Goal: Task Accomplishment & Management: Complete application form

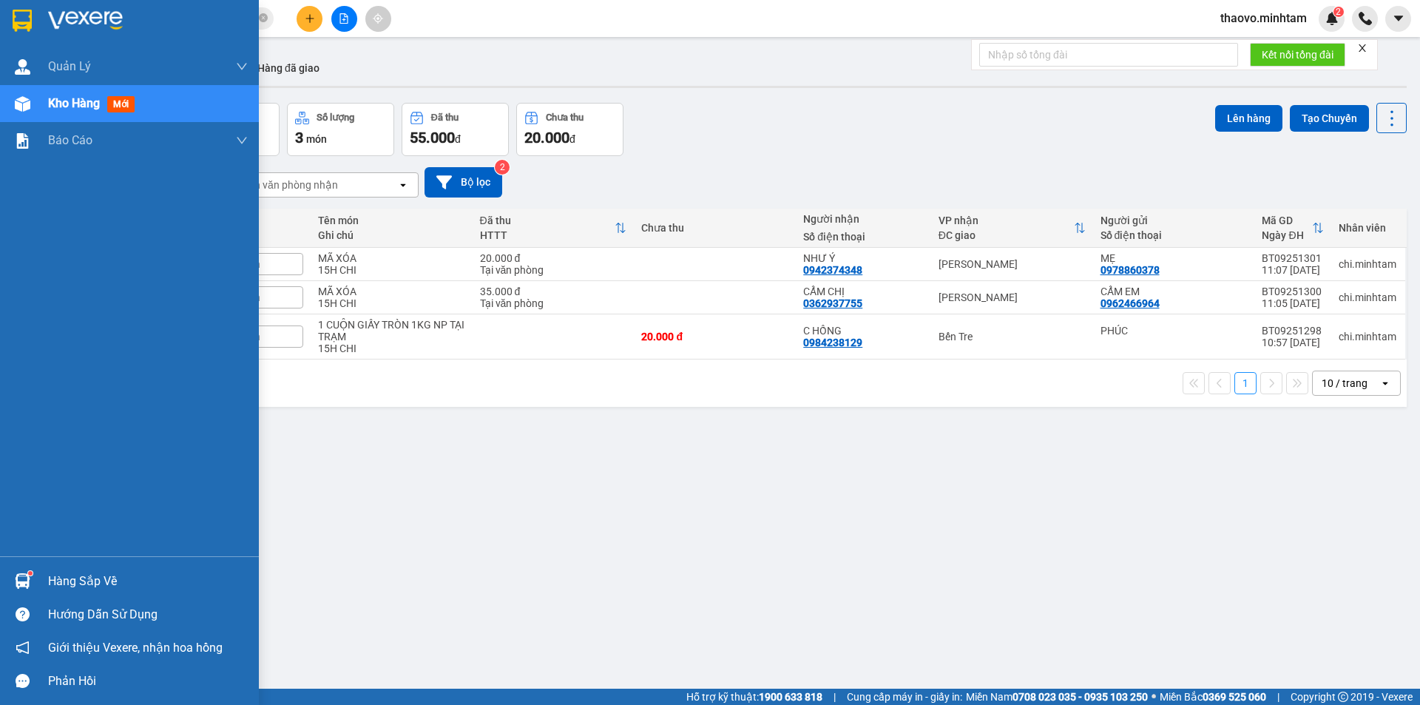
click at [10, 24] on div at bounding box center [23, 20] width 26 height 26
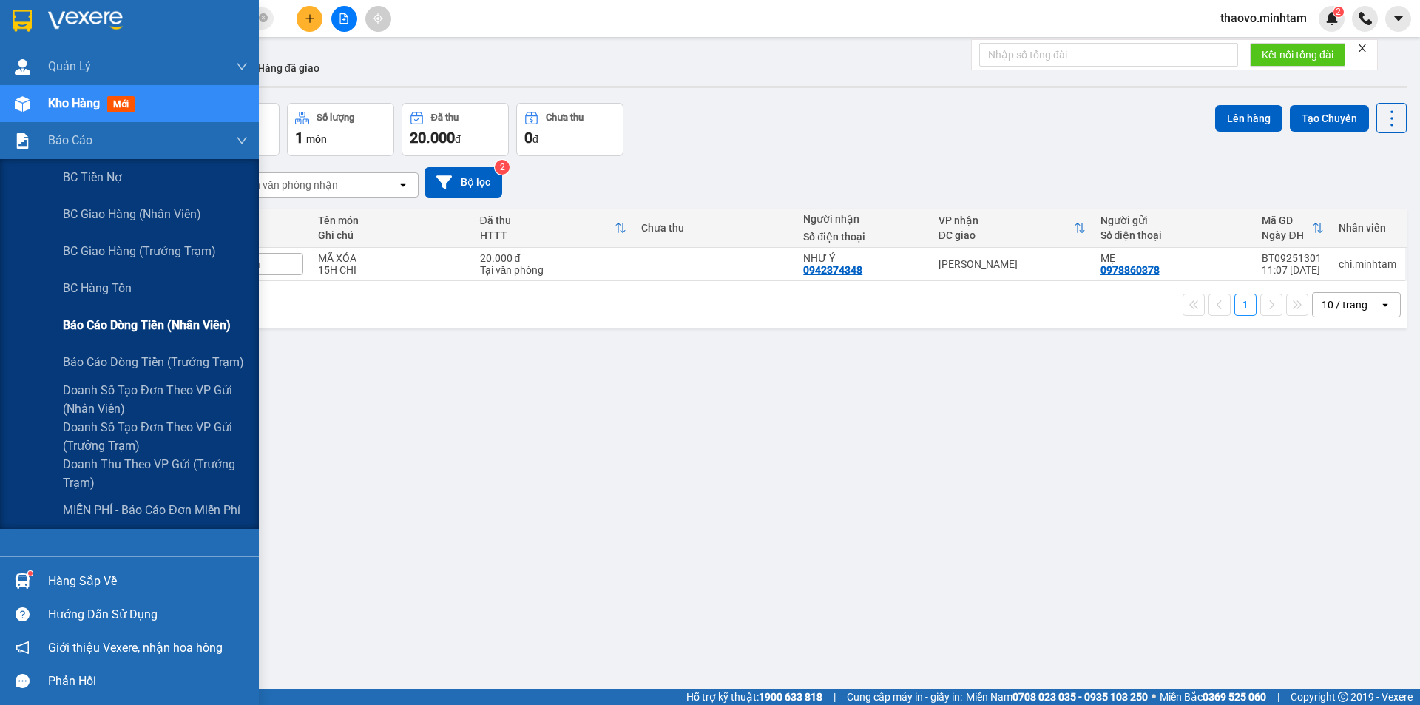
click at [99, 328] on span "Báo cáo dòng tiền (nhân viên)" at bounding box center [147, 325] width 168 height 18
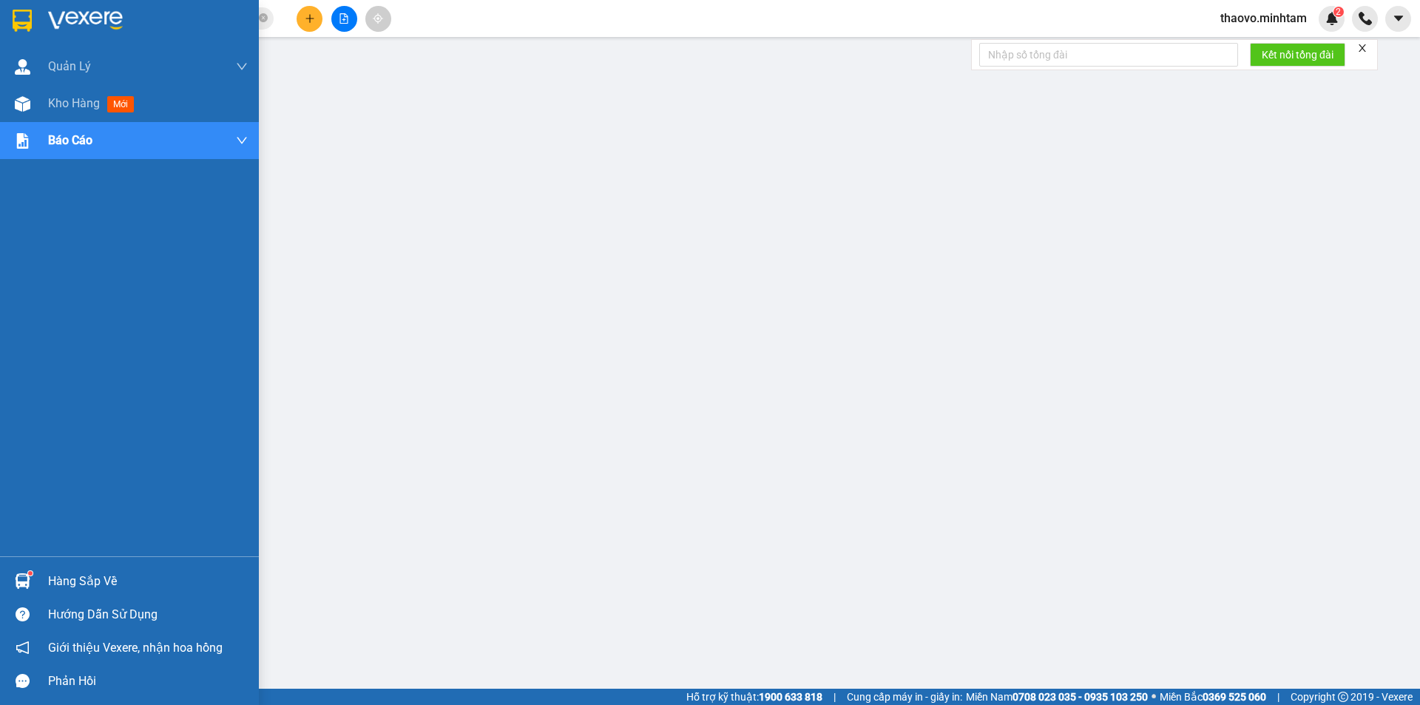
click at [18, 24] on img at bounding box center [22, 21] width 19 height 22
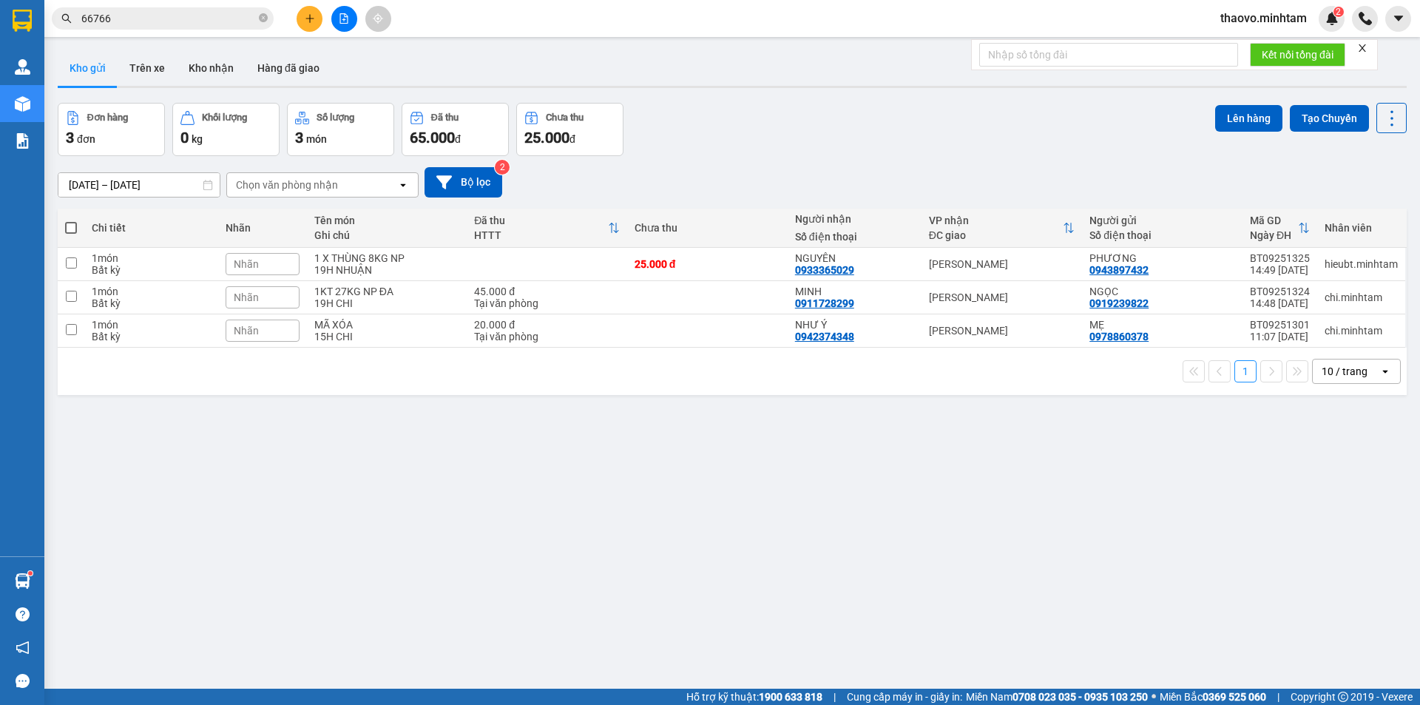
click at [250, 21] on input "66766" at bounding box center [168, 18] width 175 height 16
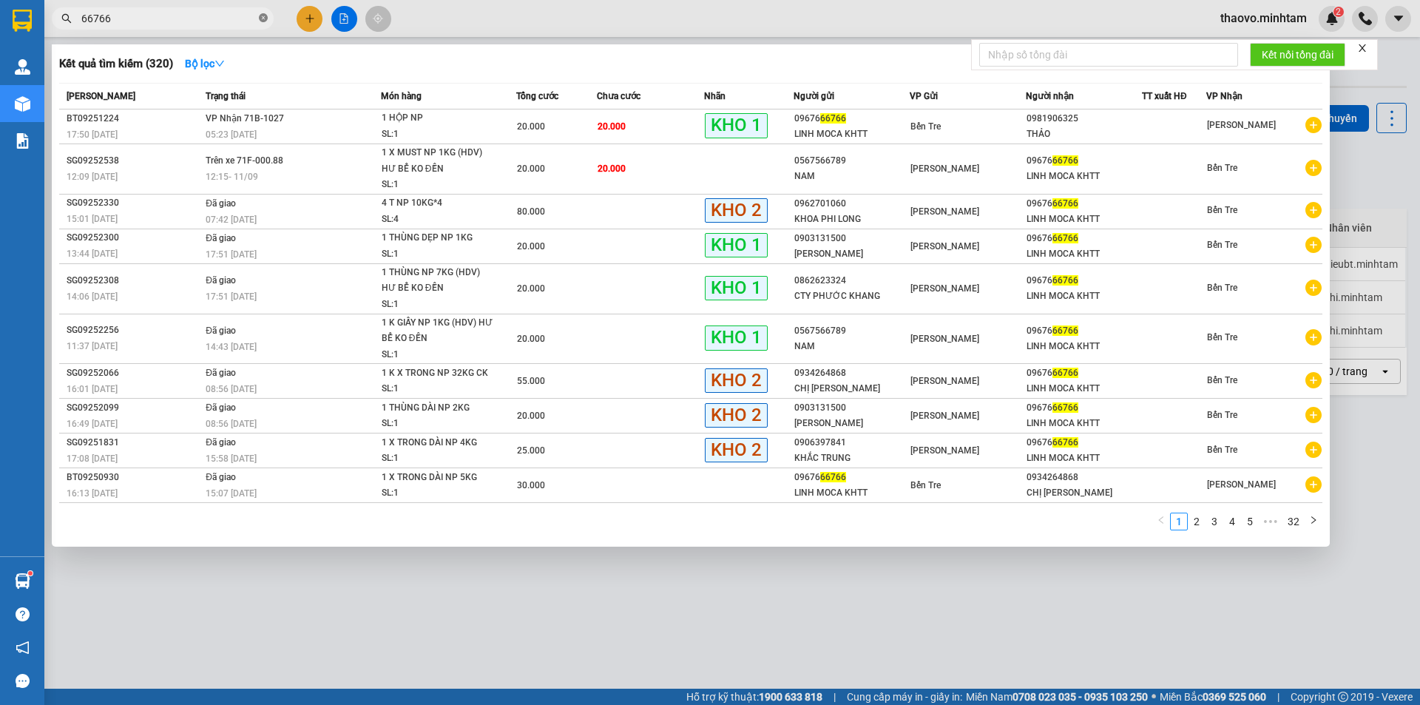
click at [267, 24] on span at bounding box center [263, 19] width 9 height 14
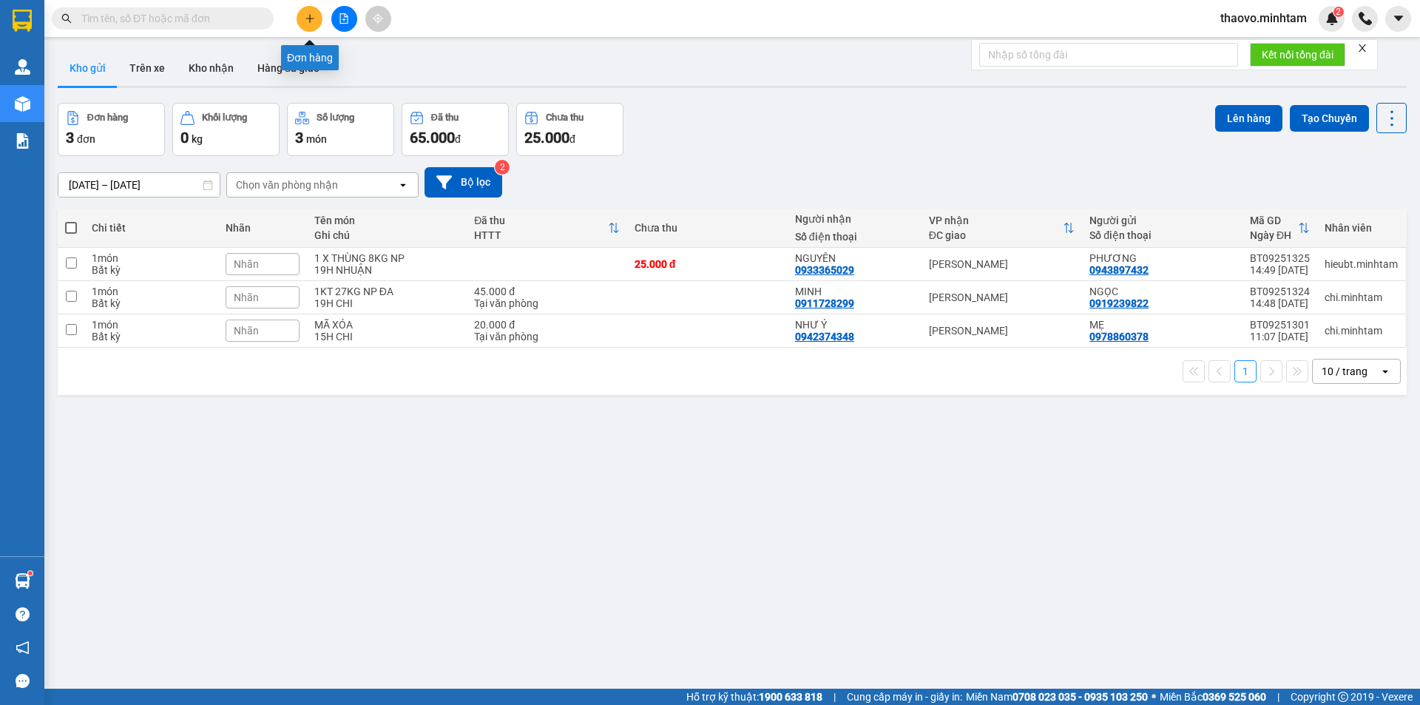
click at [305, 19] on icon "plus" at bounding box center [310, 18] width 10 height 10
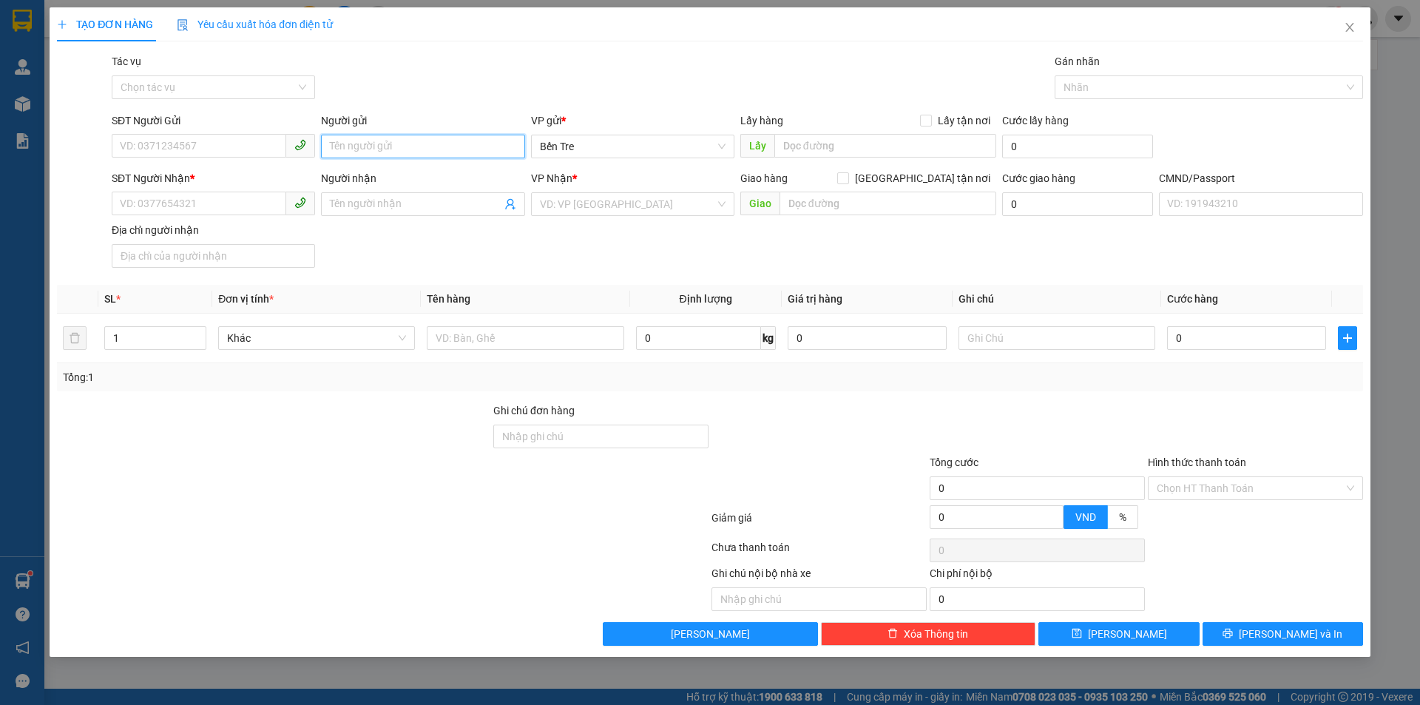
click at [375, 153] on input "Người gửi" at bounding box center [422, 147] width 203 height 24
type input "thảo 2 nx"
click at [131, 208] on input "SĐT Người Nhận *" at bounding box center [199, 204] width 175 height 24
type input "00000000000"
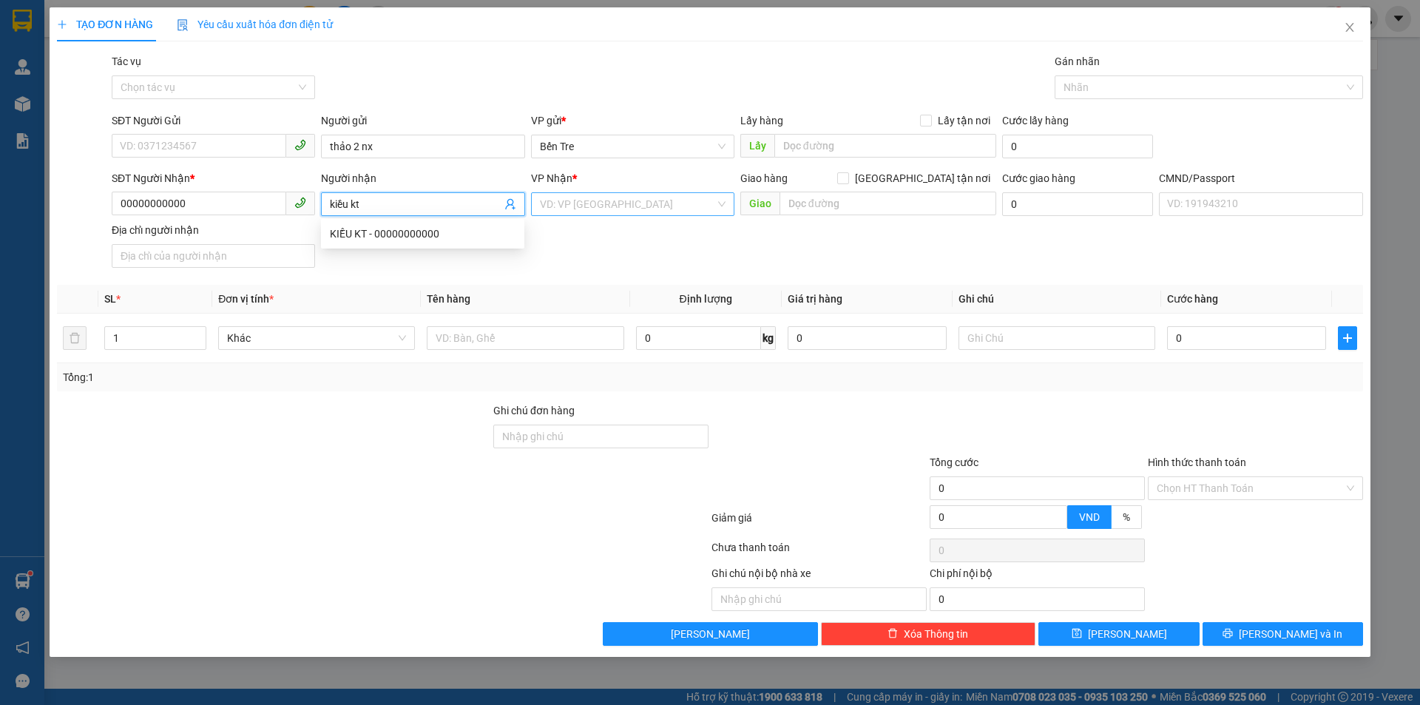
type input "kiều kt"
click at [585, 205] on input "search" at bounding box center [627, 204] width 175 height 22
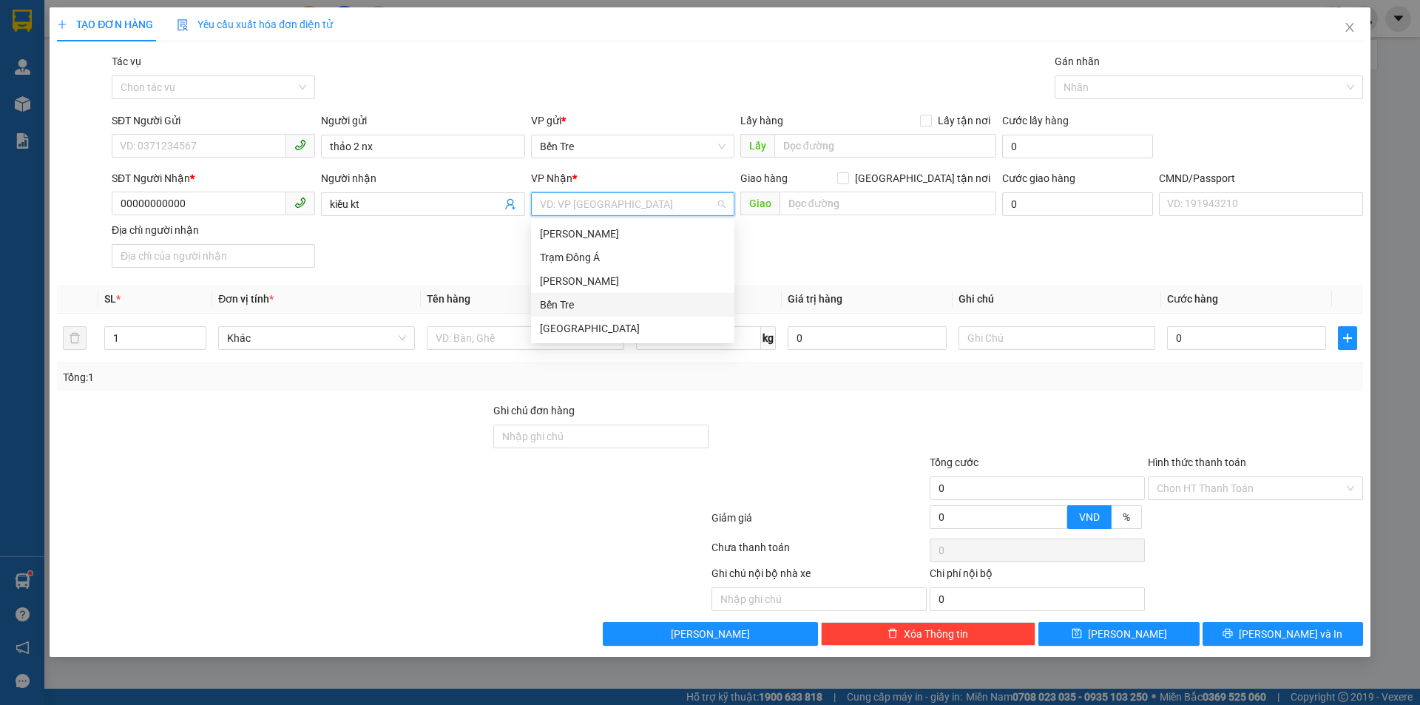
click at [603, 305] on div "Bến Tre" at bounding box center [633, 305] width 186 height 16
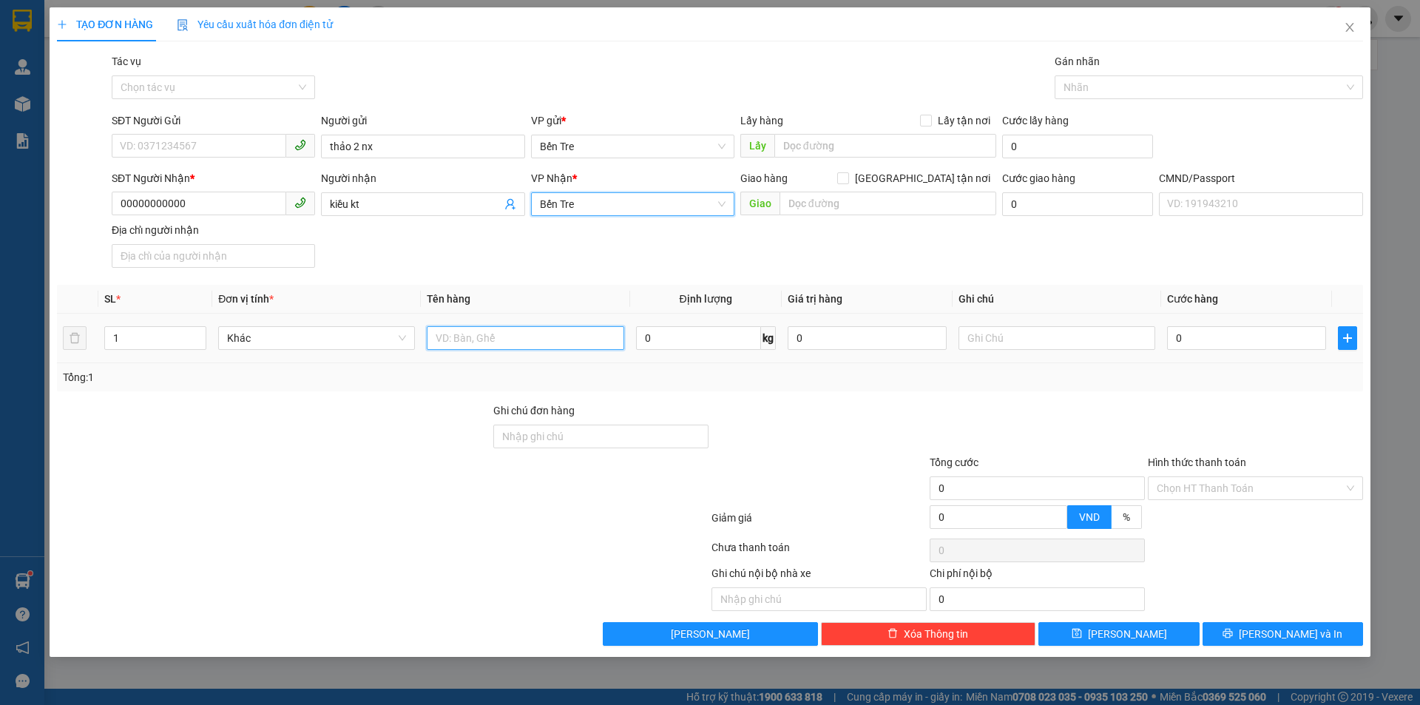
click at [514, 326] on input "text" at bounding box center [525, 338] width 197 height 24
click at [514, 341] on input "text" at bounding box center [525, 338] width 197 height 24
type input "1 PB TIỀN HG 11/9"
click at [1246, 489] on input "Hình thức thanh toán" at bounding box center [1250, 488] width 187 height 22
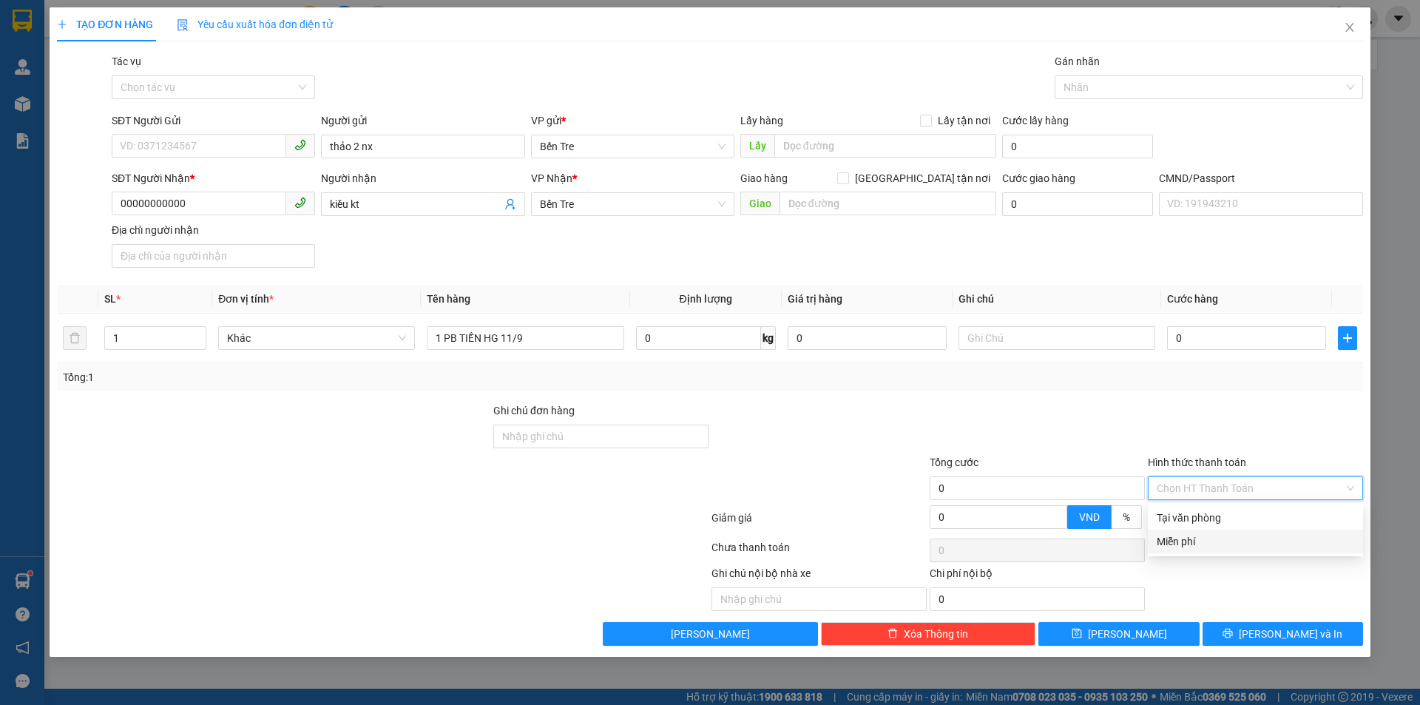
click at [1210, 545] on div "Miễn phí" at bounding box center [1256, 541] width 198 height 16
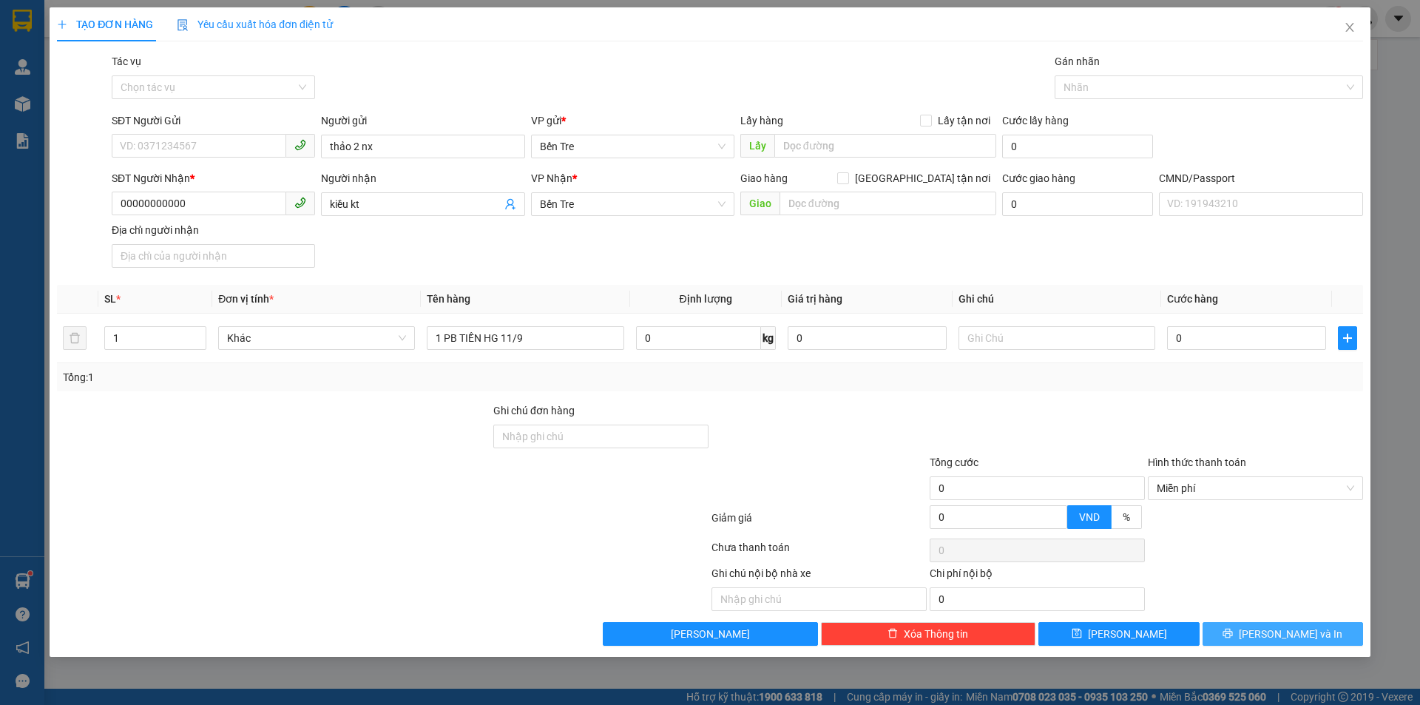
drag, startPoint x: 1261, startPoint y: 623, endPoint x: 1264, endPoint y: 633, distance: 10.1
click at [1262, 624] on button "Lưu và In" at bounding box center [1283, 634] width 161 height 24
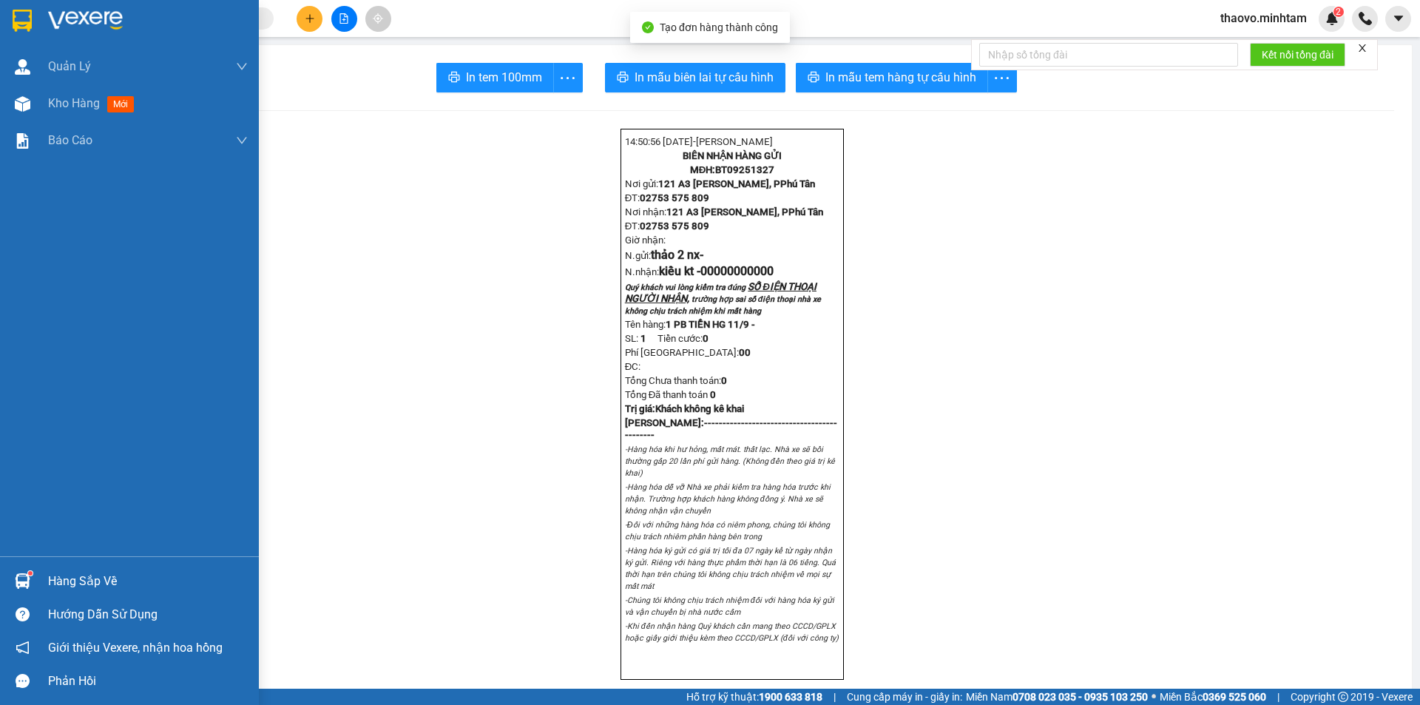
click at [26, 20] on img at bounding box center [22, 21] width 19 height 22
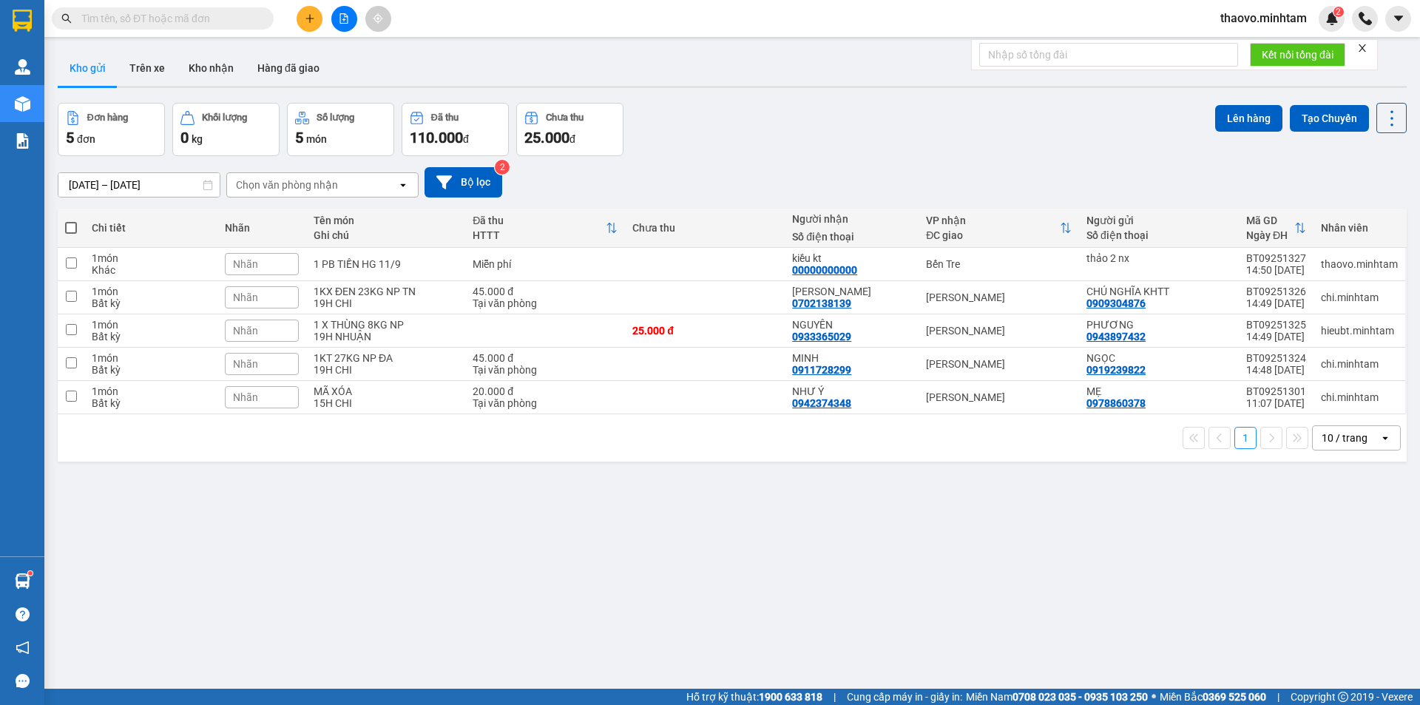
drag, startPoint x: 1254, startPoint y: 10, endPoint x: 1255, endPoint y: 18, distance: 9.0
click at [1254, 16] on span "thaovo.minhtam" at bounding box center [1264, 18] width 110 height 18
click at [1265, 48] on span "Đăng xuất" at bounding box center [1270, 46] width 80 height 16
